Goal: Task Accomplishment & Management: Manage account settings

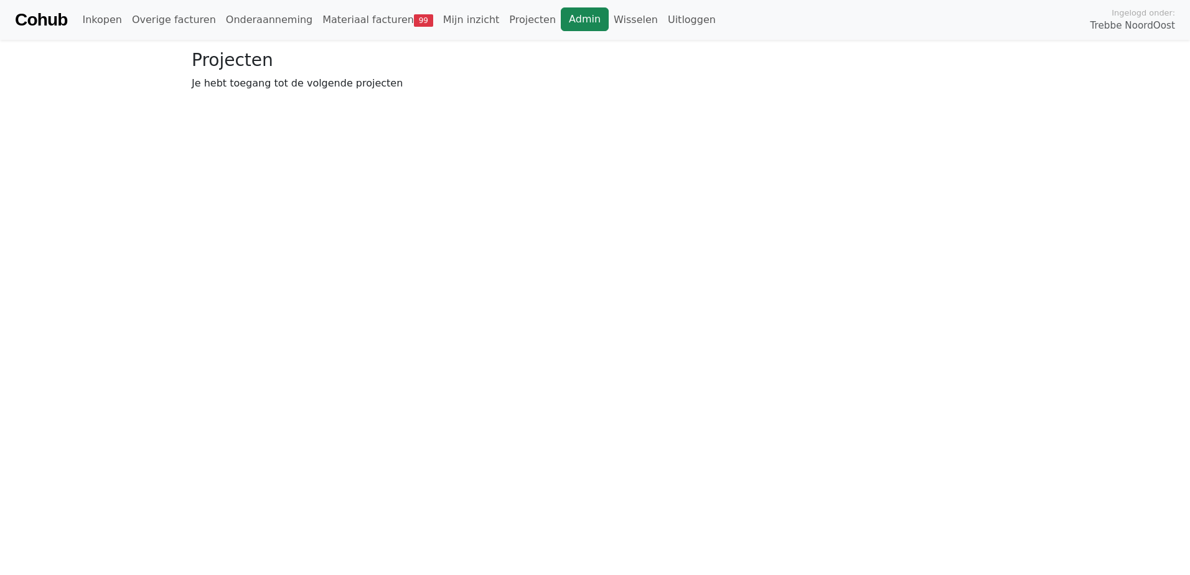
click at [561, 20] on link "Admin" at bounding box center [585, 19] width 48 height 24
click at [609, 19] on link "Wisselen" at bounding box center [636, 19] width 54 height 25
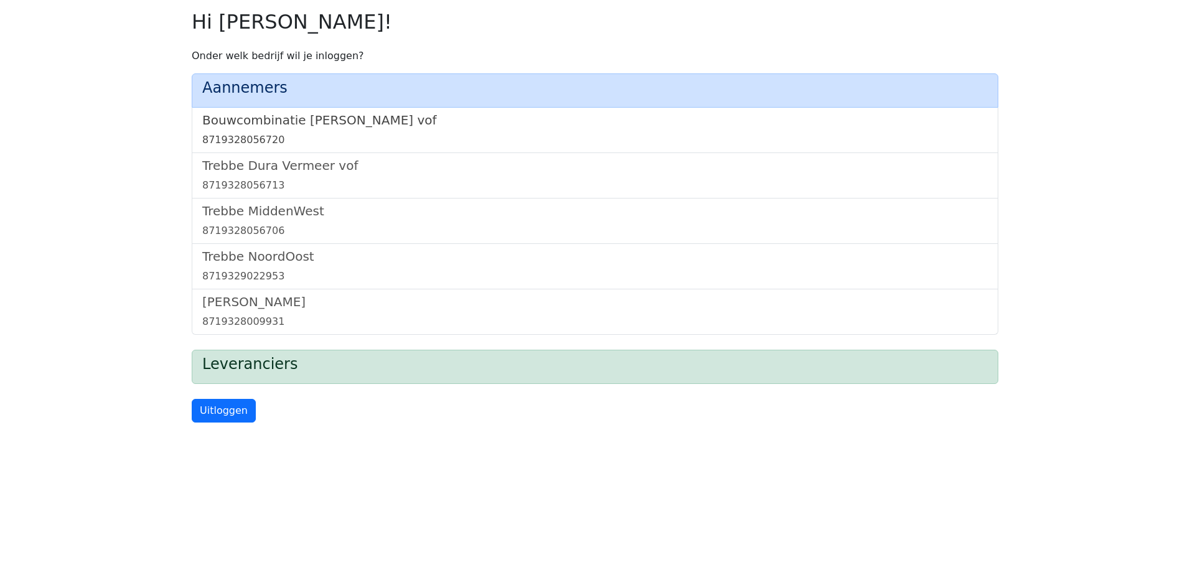
click at [297, 124] on h5 "Bouwcombinatie Trebbe De Nijs vof" at bounding box center [594, 120] width 785 height 15
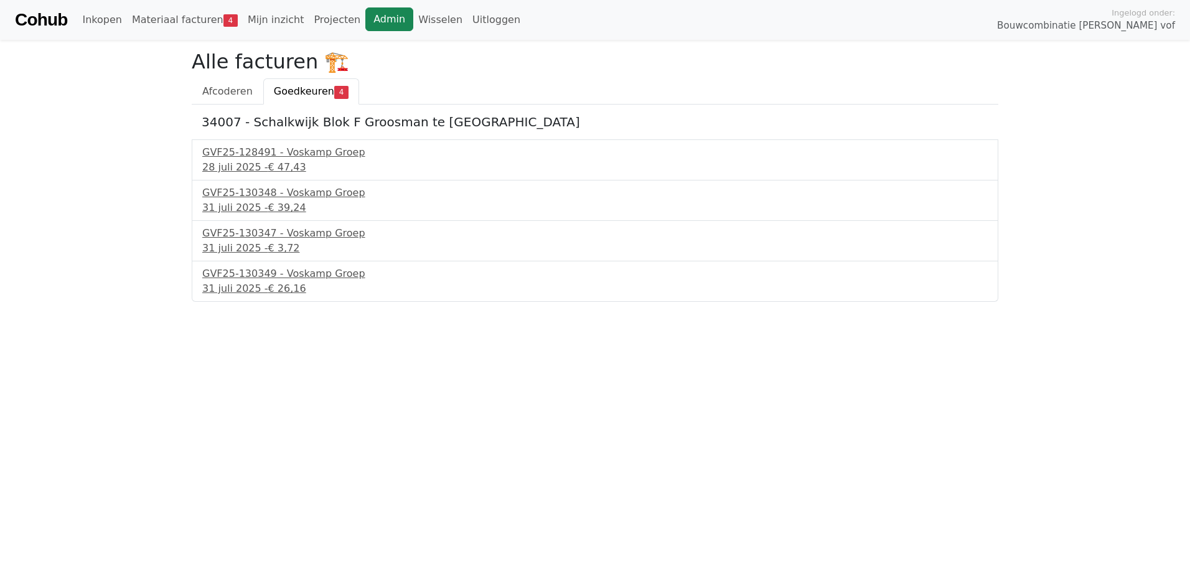
click at [374, 24] on link "Admin" at bounding box center [389, 19] width 48 height 24
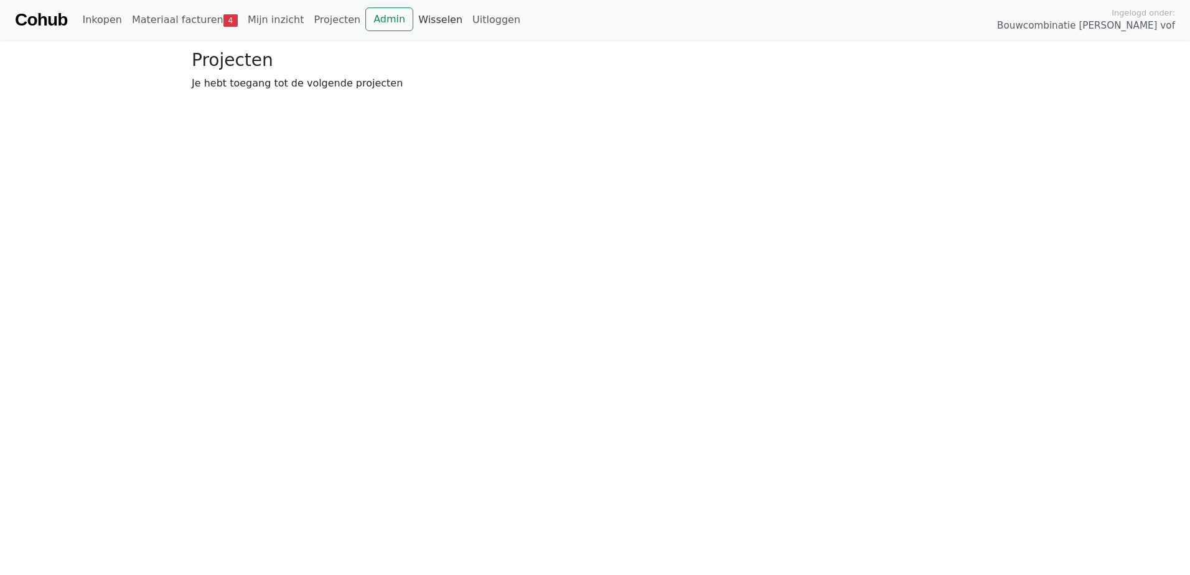
click at [413, 23] on link "Wisselen" at bounding box center [440, 19] width 54 height 25
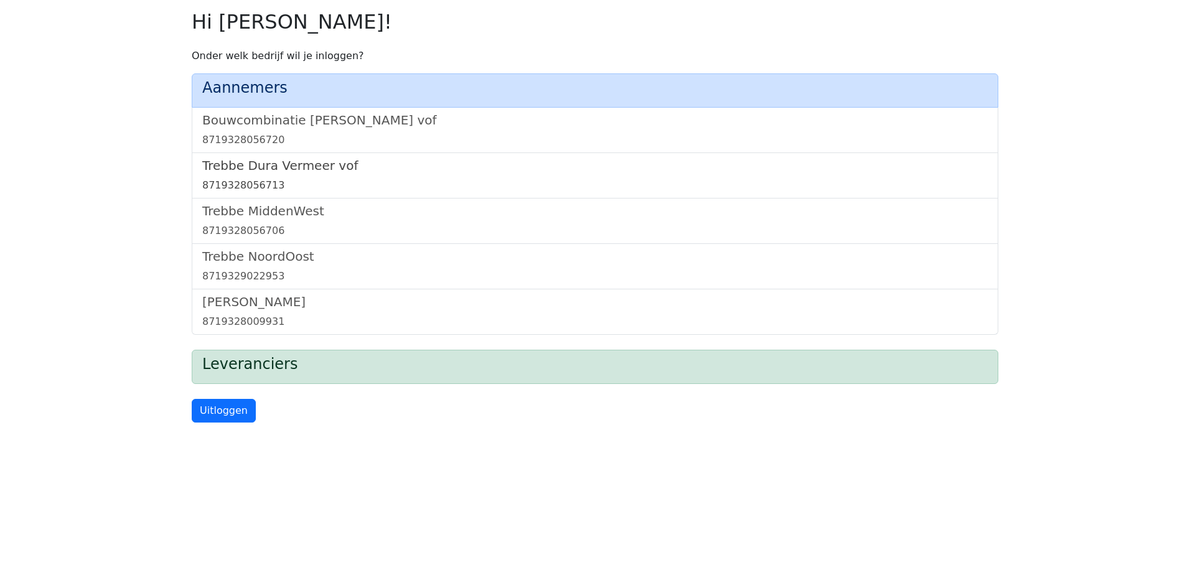
click at [239, 164] on h5 "Trebbe Dura Vermeer vof" at bounding box center [594, 165] width 785 height 15
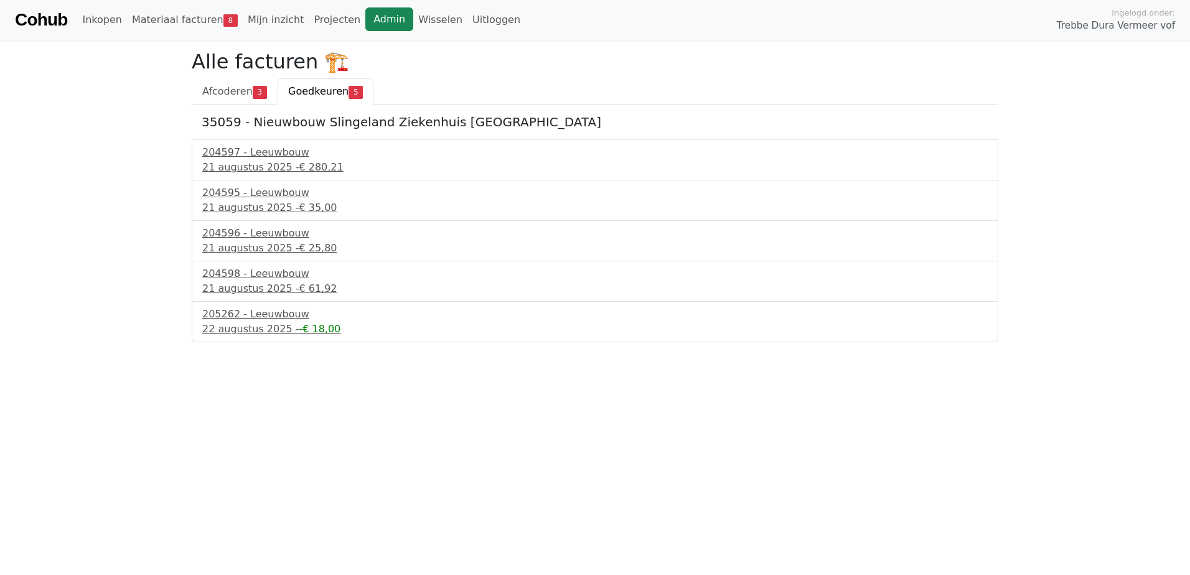
click at [365, 25] on link "Admin" at bounding box center [389, 19] width 48 height 24
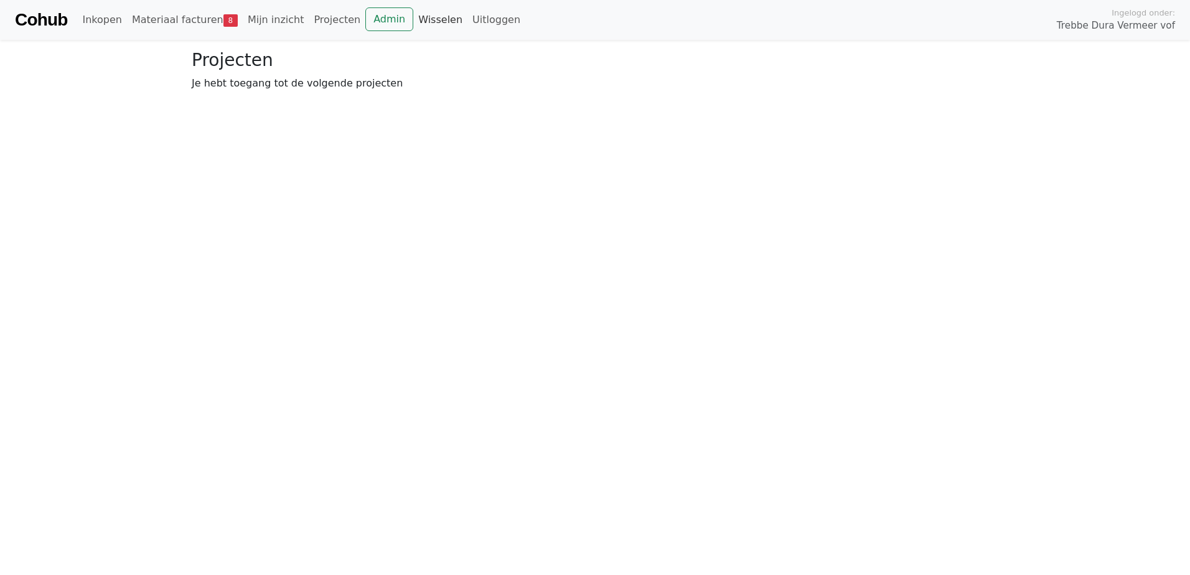
click at [413, 22] on link "Wisselen" at bounding box center [440, 19] width 54 height 25
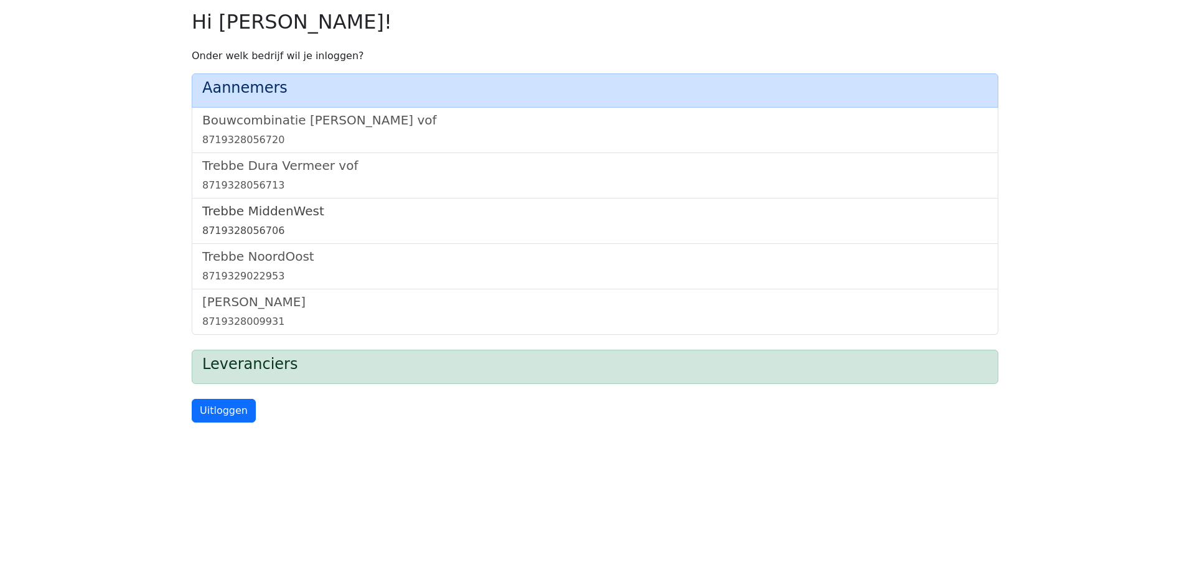
click at [302, 208] on h5 "Trebbe MiddenWest" at bounding box center [594, 211] width 785 height 15
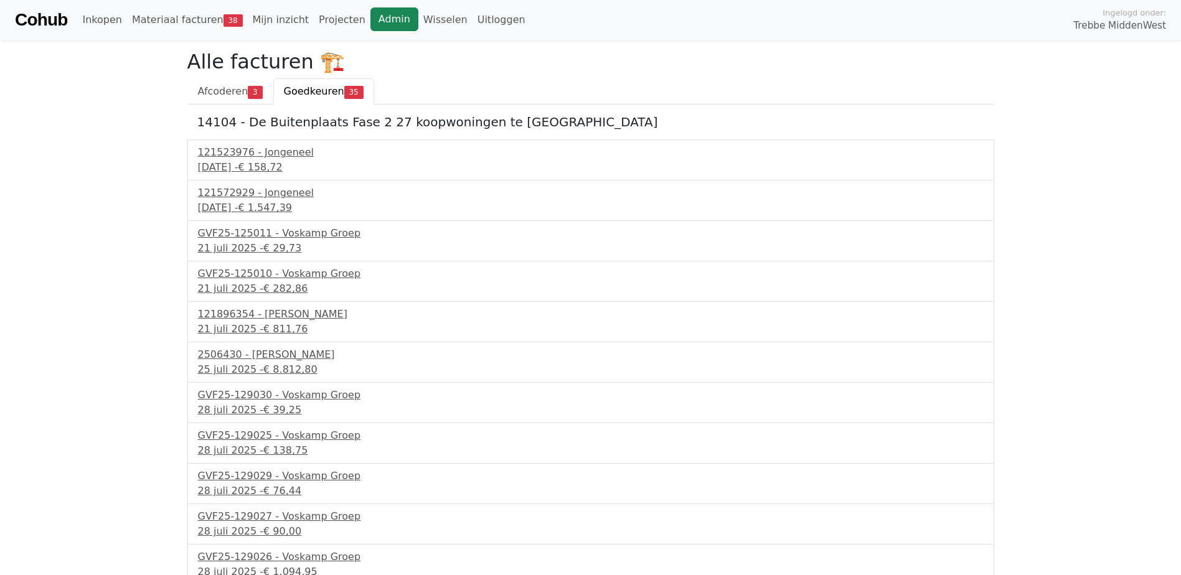
click at [370, 21] on link "Admin" at bounding box center [394, 19] width 48 height 24
